Goal: Book appointment/travel/reservation

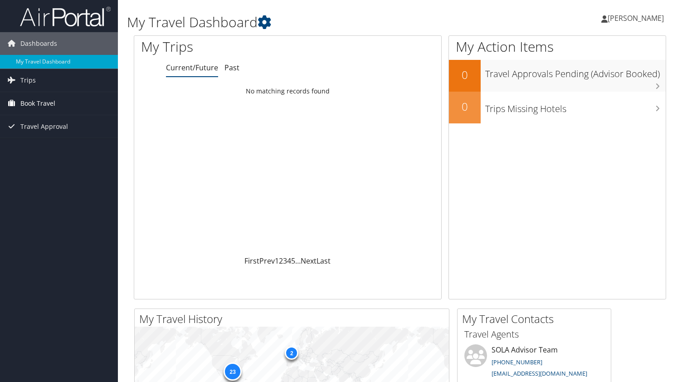
click at [44, 103] on span "Book Travel" at bounding box center [37, 103] width 35 height 23
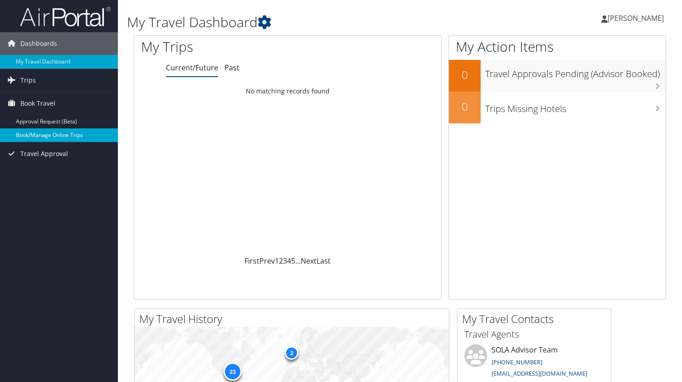
click at [44, 133] on link "Book/Manage Online Trips" at bounding box center [59, 135] width 118 height 14
